Goal: Find contact information: Find contact information

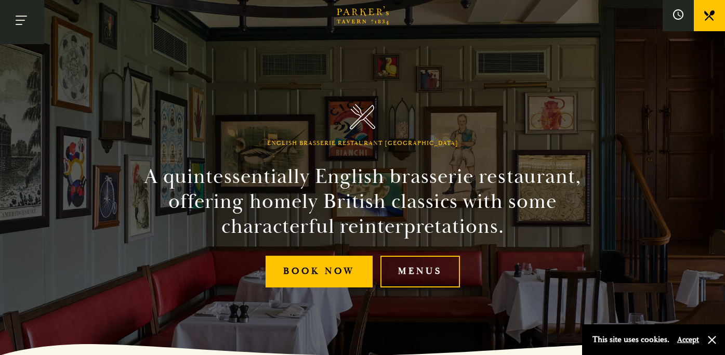
click at [28, 21] on button "Toggle navigation" at bounding box center [22, 22] width 44 height 44
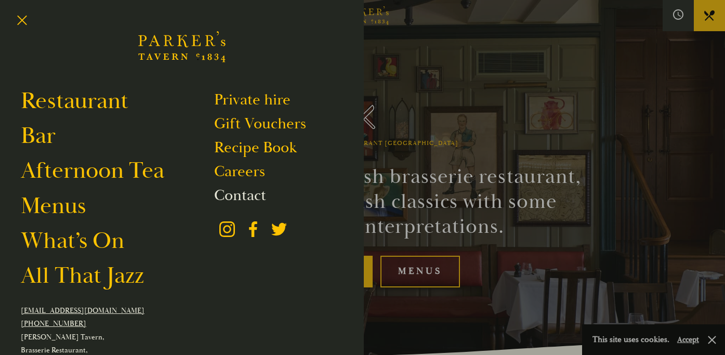
click at [241, 193] on link "Contact" at bounding box center [240, 196] width 52 height 20
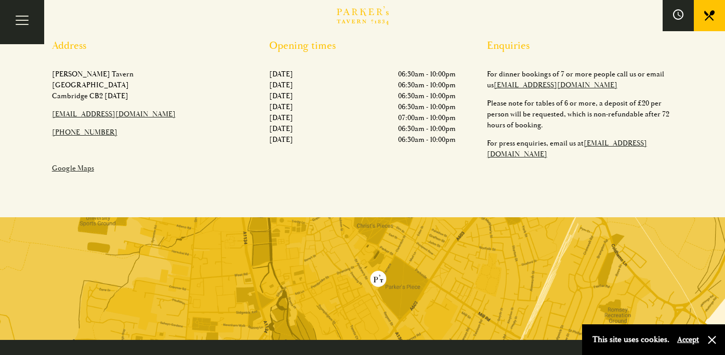
scroll to position [388, 0]
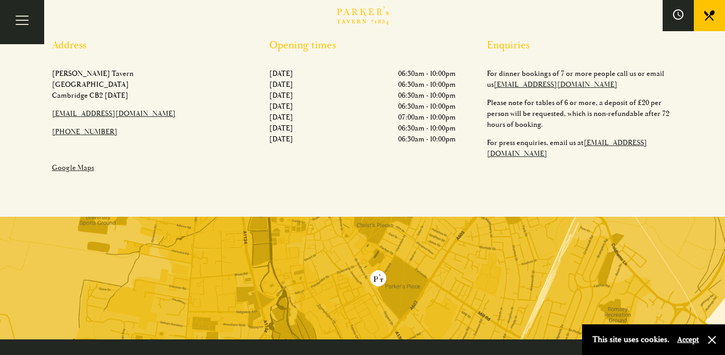
click at [538, 82] on link "[EMAIL_ADDRESS][DOMAIN_NAME]" at bounding box center [556, 84] width 124 height 9
drag, startPoint x: 576, startPoint y: 86, endPoint x: 481, endPoint y: 88, distance: 95.1
click at [481, 88] on div "Enquiries For dinner bookings of 7 or more people call us or email us [EMAIL_AD…" at bounding box center [580, 109] width 218 height 141
copy link "[EMAIL_ADDRESS][DOMAIN_NAME]"
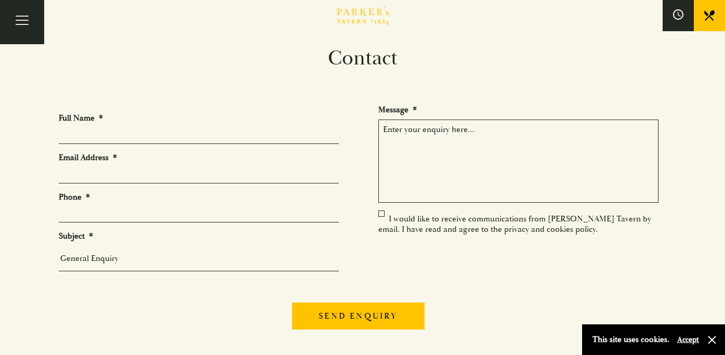
scroll to position [0, 0]
